Goal: Communication & Community: Answer question/provide support

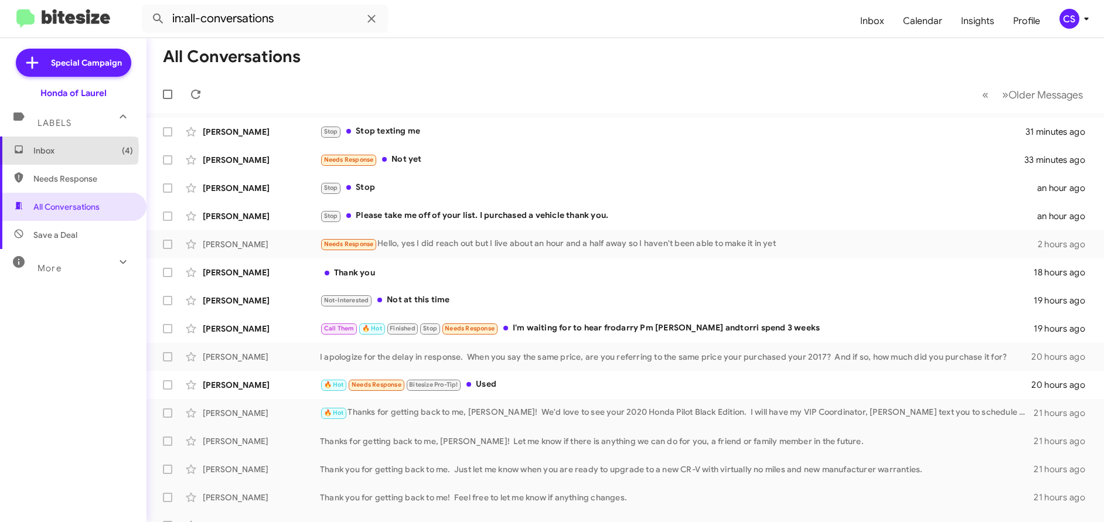
click at [46, 150] on span "Inbox (4)" at bounding box center [83, 151] width 100 height 12
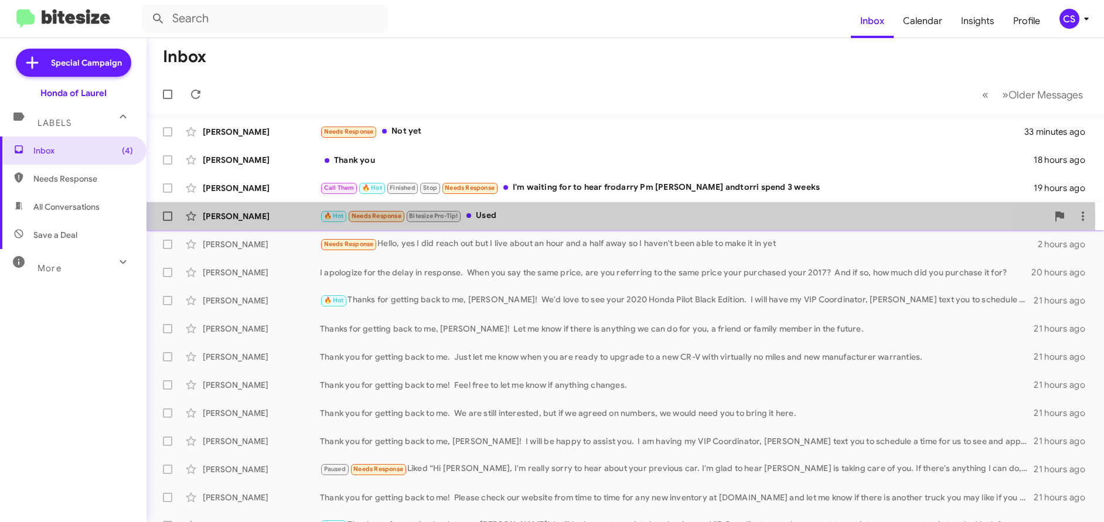
click at [234, 219] on div "[PERSON_NAME]" at bounding box center [261, 216] width 117 height 12
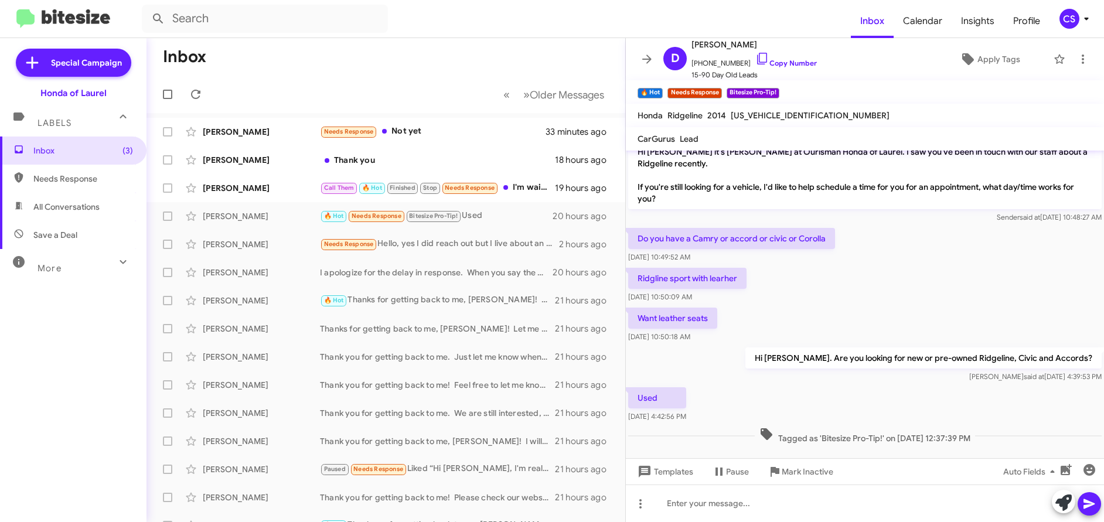
scroll to position [410, 0]
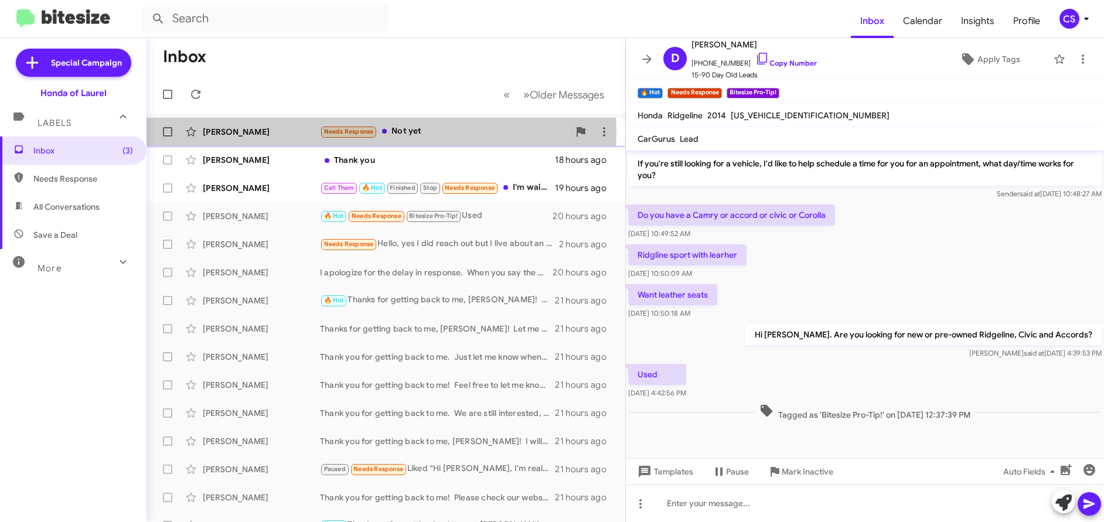
click at [222, 132] on div "[PERSON_NAME]" at bounding box center [261, 132] width 117 height 12
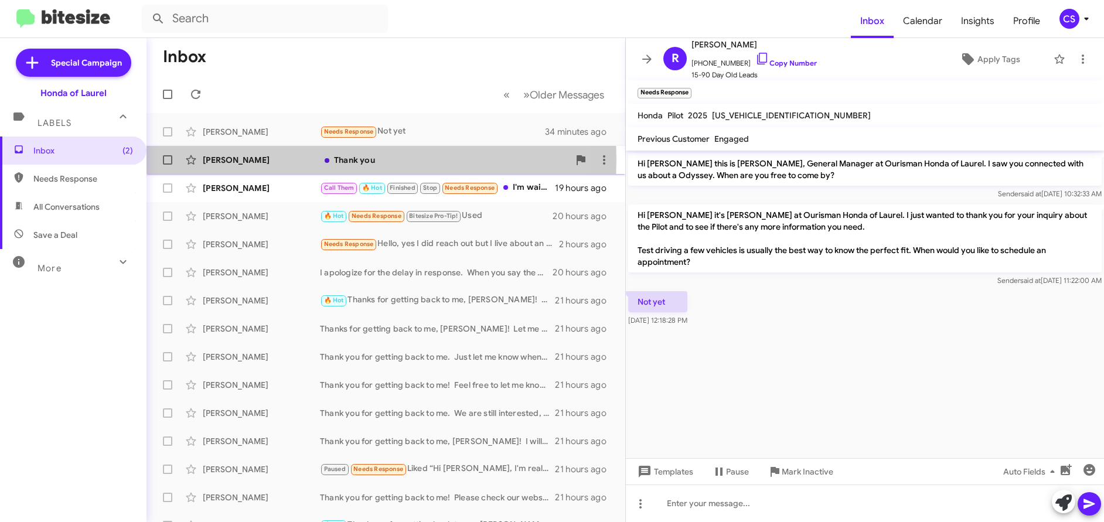
click at [231, 159] on div "[PERSON_NAME]" at bounding box center [261, 160] width 117 height 12
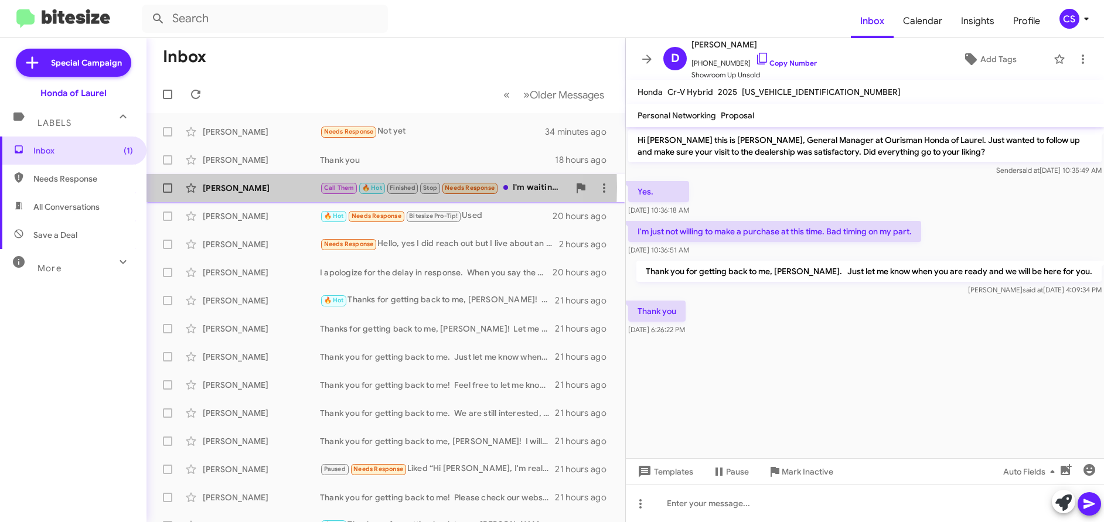
click at [227, 186] on div "[PERSON_NAME]" at bounding box center [261, 188] width 117 height 12
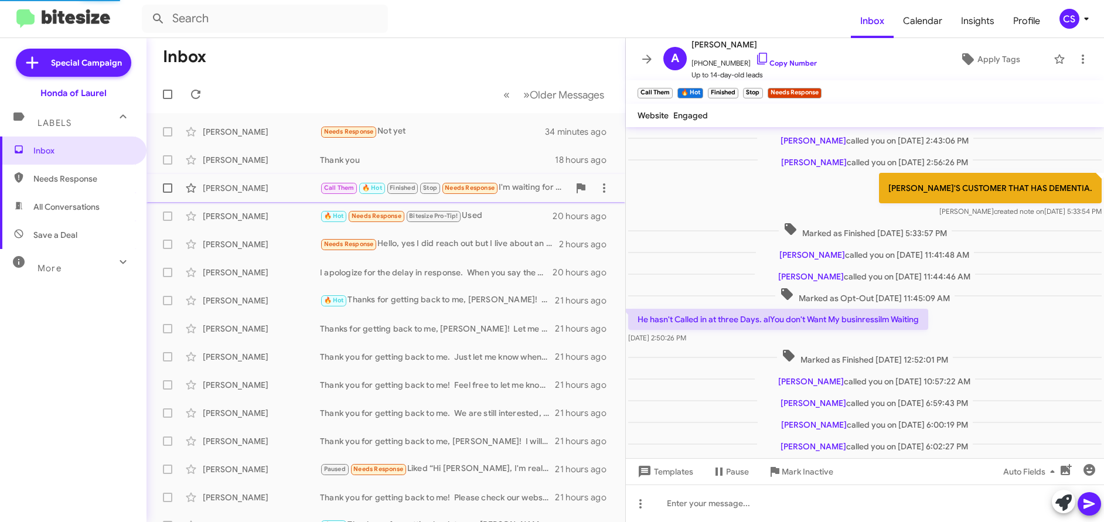
scroll to position [243, 0]
